Goal: Information Seeking & Learning: Understand process/instructions

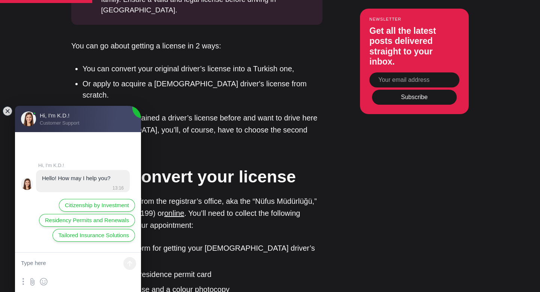
scroll to position [781, 0]
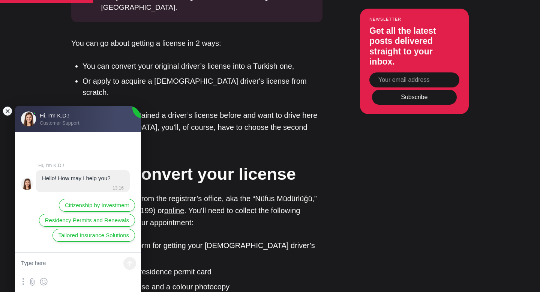
click at [8, 111] on jdiv at bounding box center [7, 111] width 11 height 11
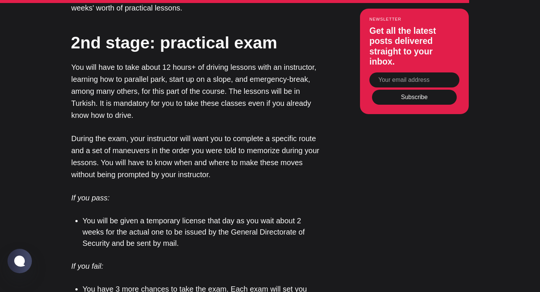
scroll to position [2336, 0]
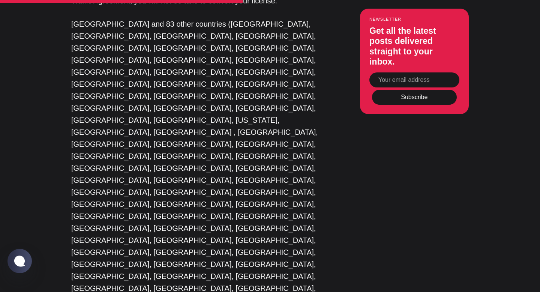
scroll to position [1501, 0]
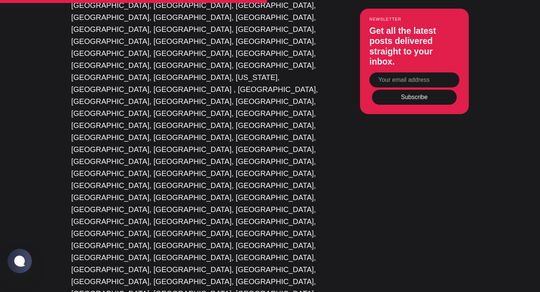
drag, startPoint x: 236, startPoint y: 138, endPoint x: 277, endPoint y: 138, distance: 41.3
copy li "sürücü kursu"
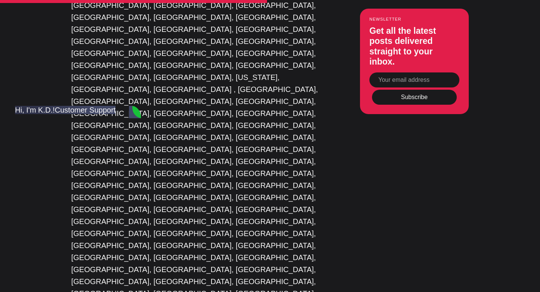
scroll to position [0, 0]
